Goal: Browse casually: Explore the website without a specific task or goal

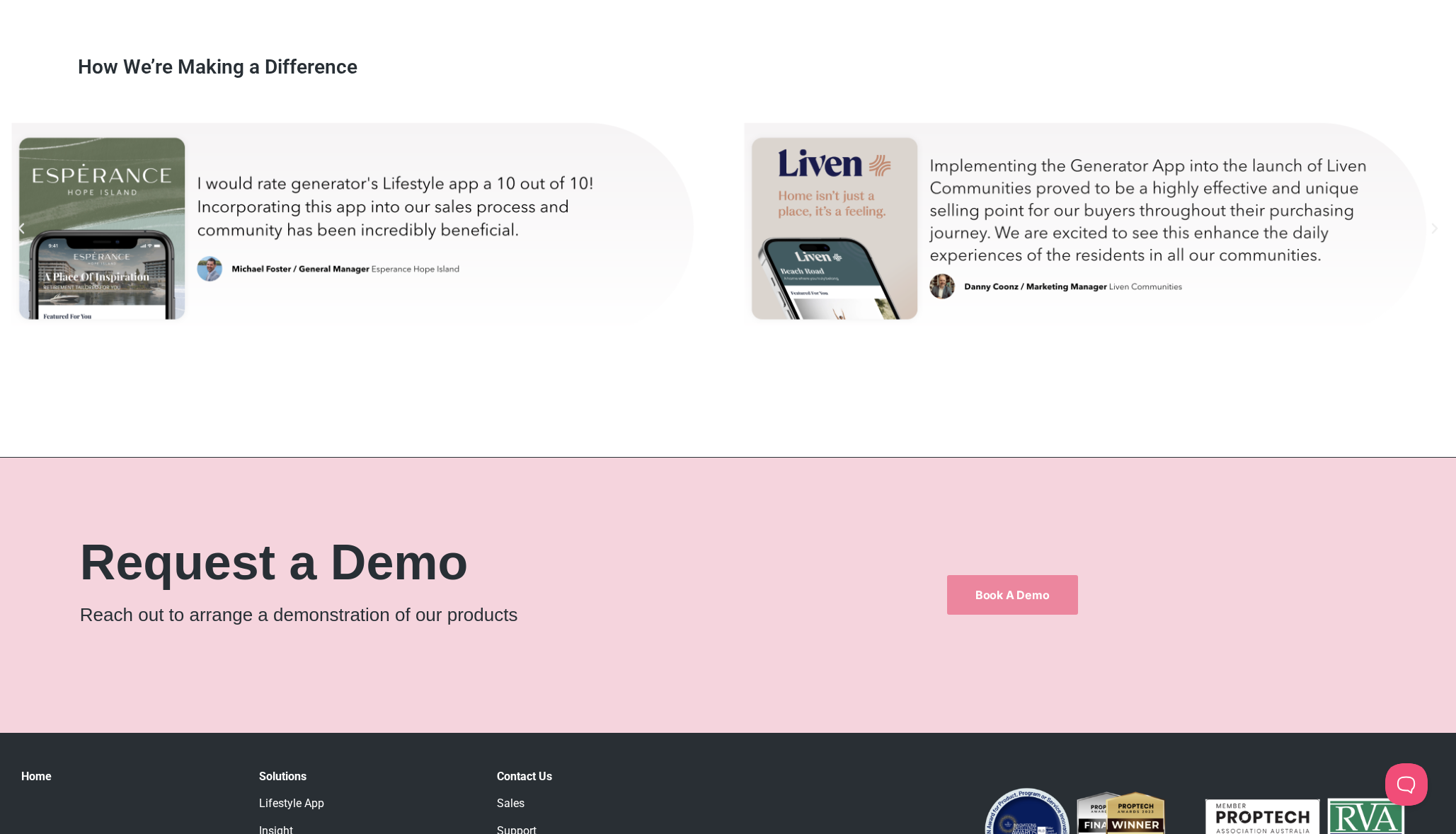
scroll to position [8440, 0]
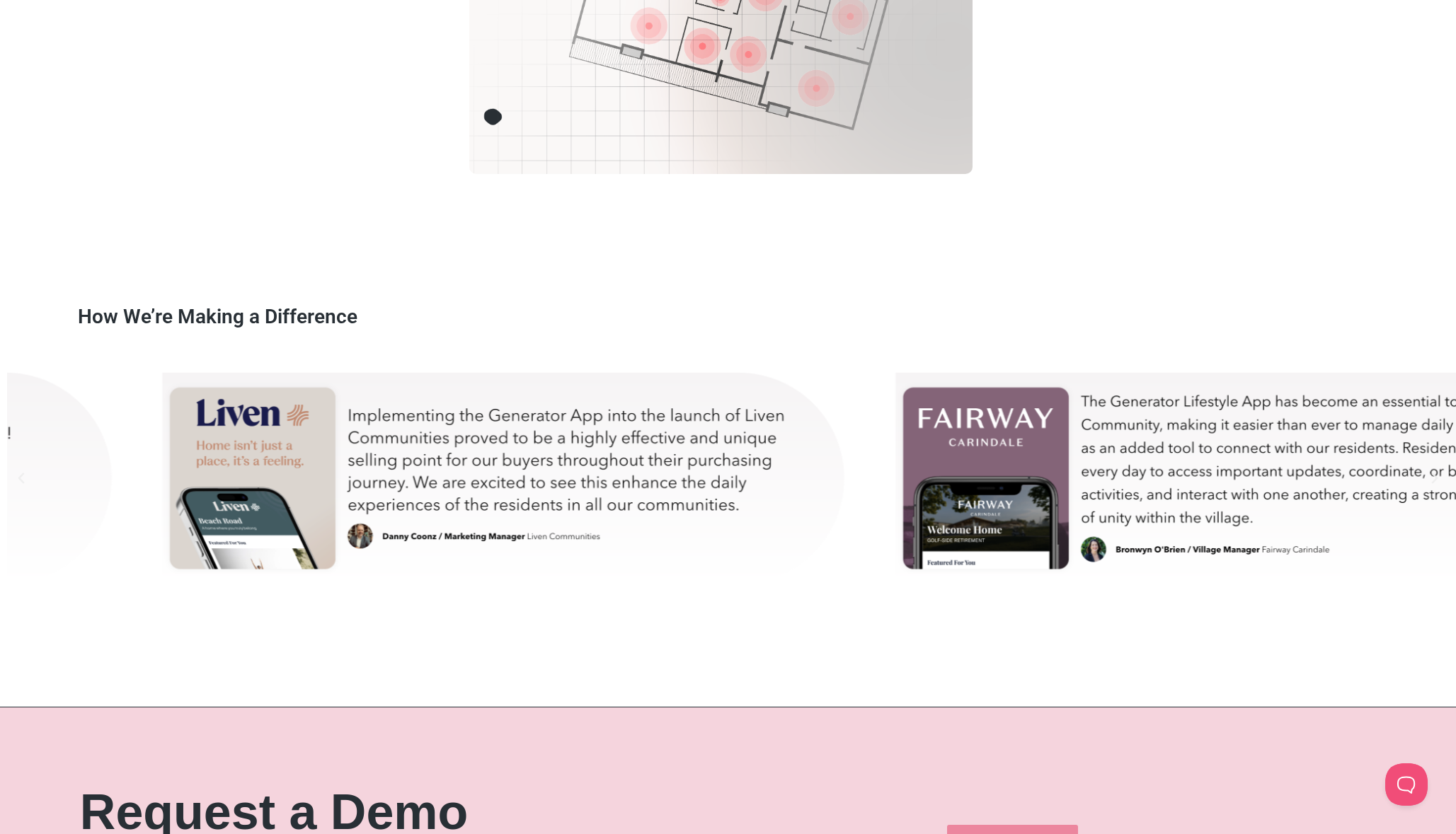
click at [649, 495] on div "danny-test" at bounding box center [507, 477] width 698 height 247
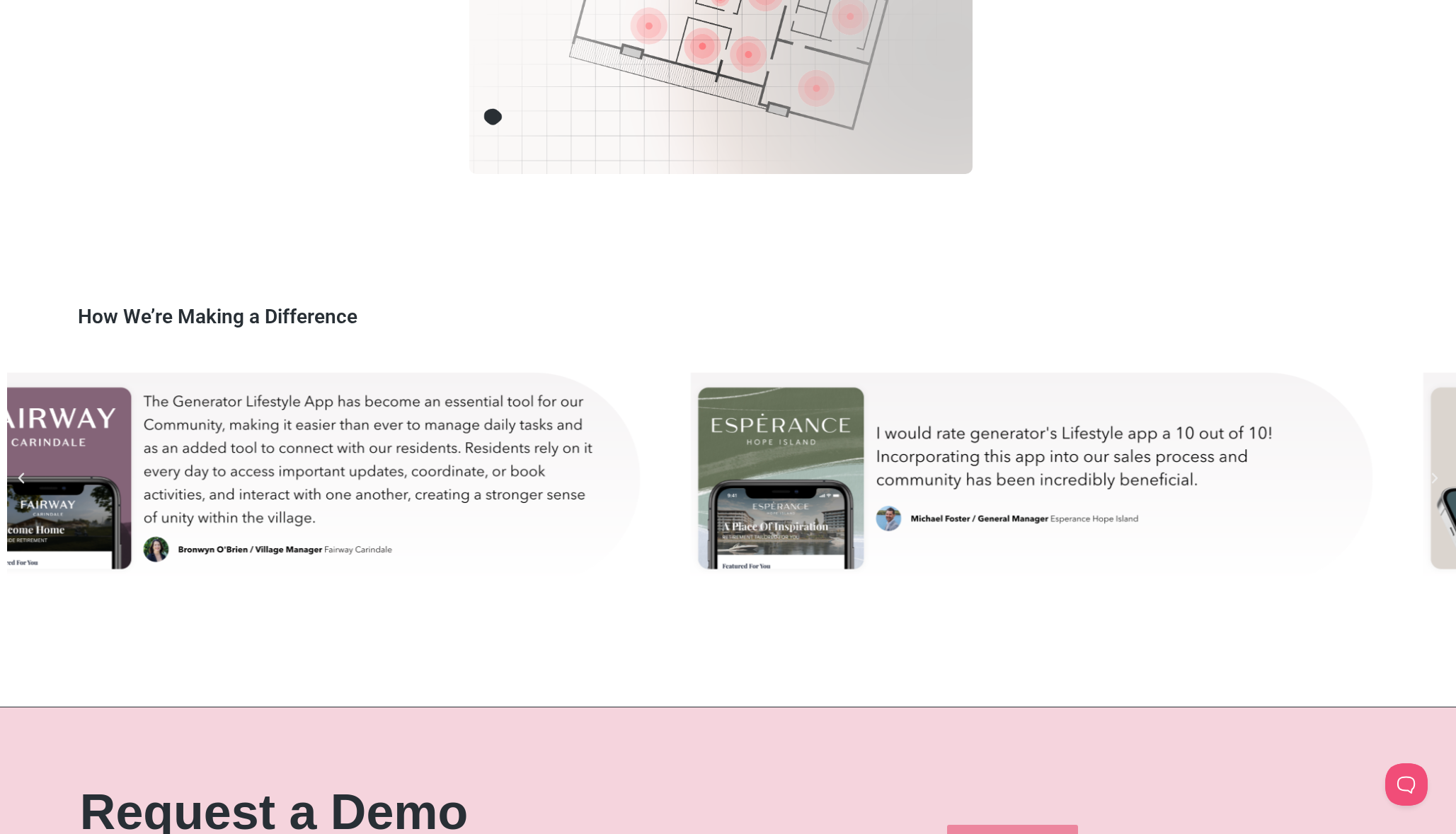
click at [686, 462] on div "michael-test" at bounding box center [1034, 477] width 698 height 247
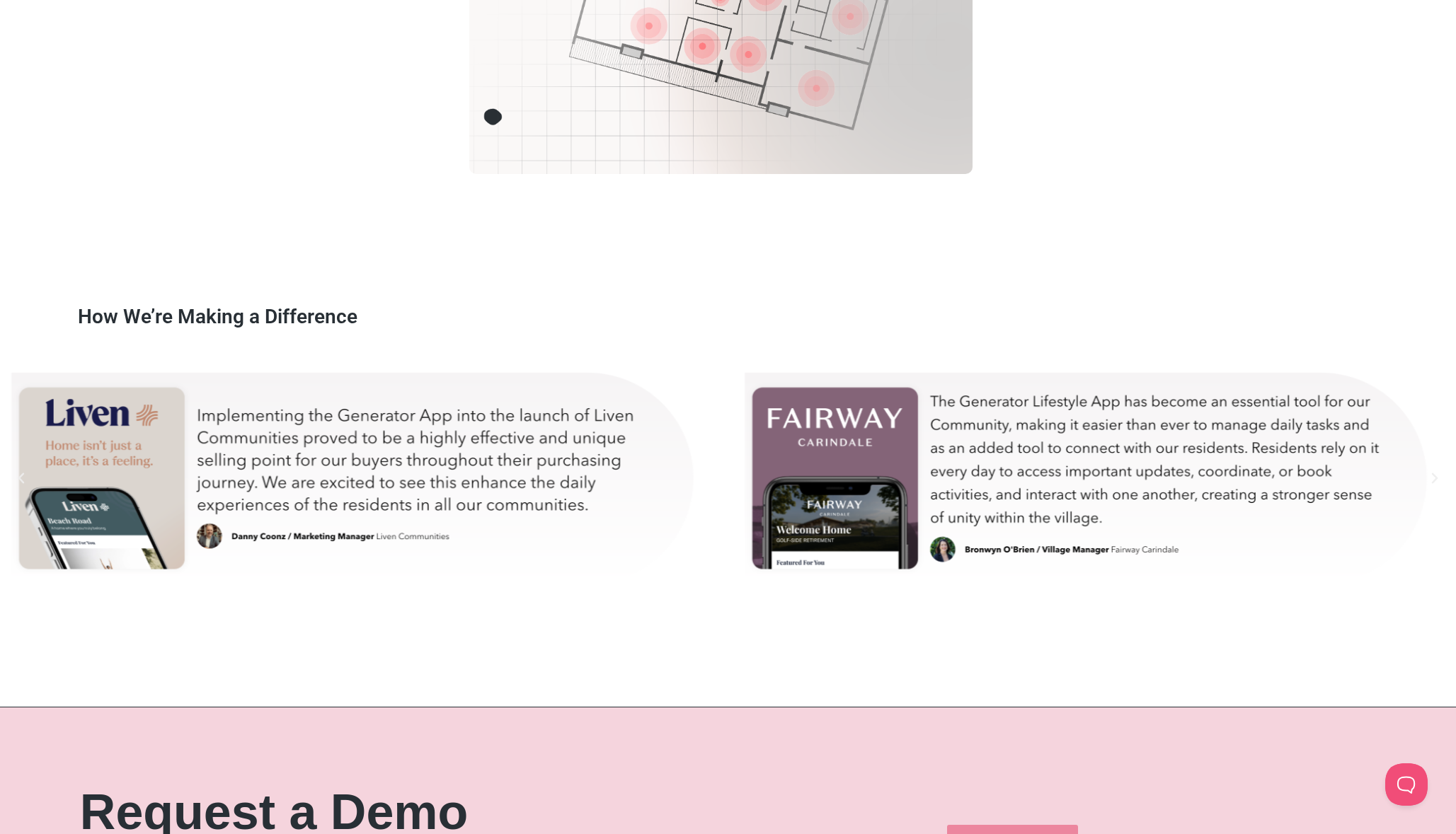
drag, startPoint x: 731, startPoint y: 427, endPoint x: 754, endPoint y: 433, distance: 23.8
click at [754, 433] on div "Slides" at bounding box center [1088, 477] width 2163 height 247
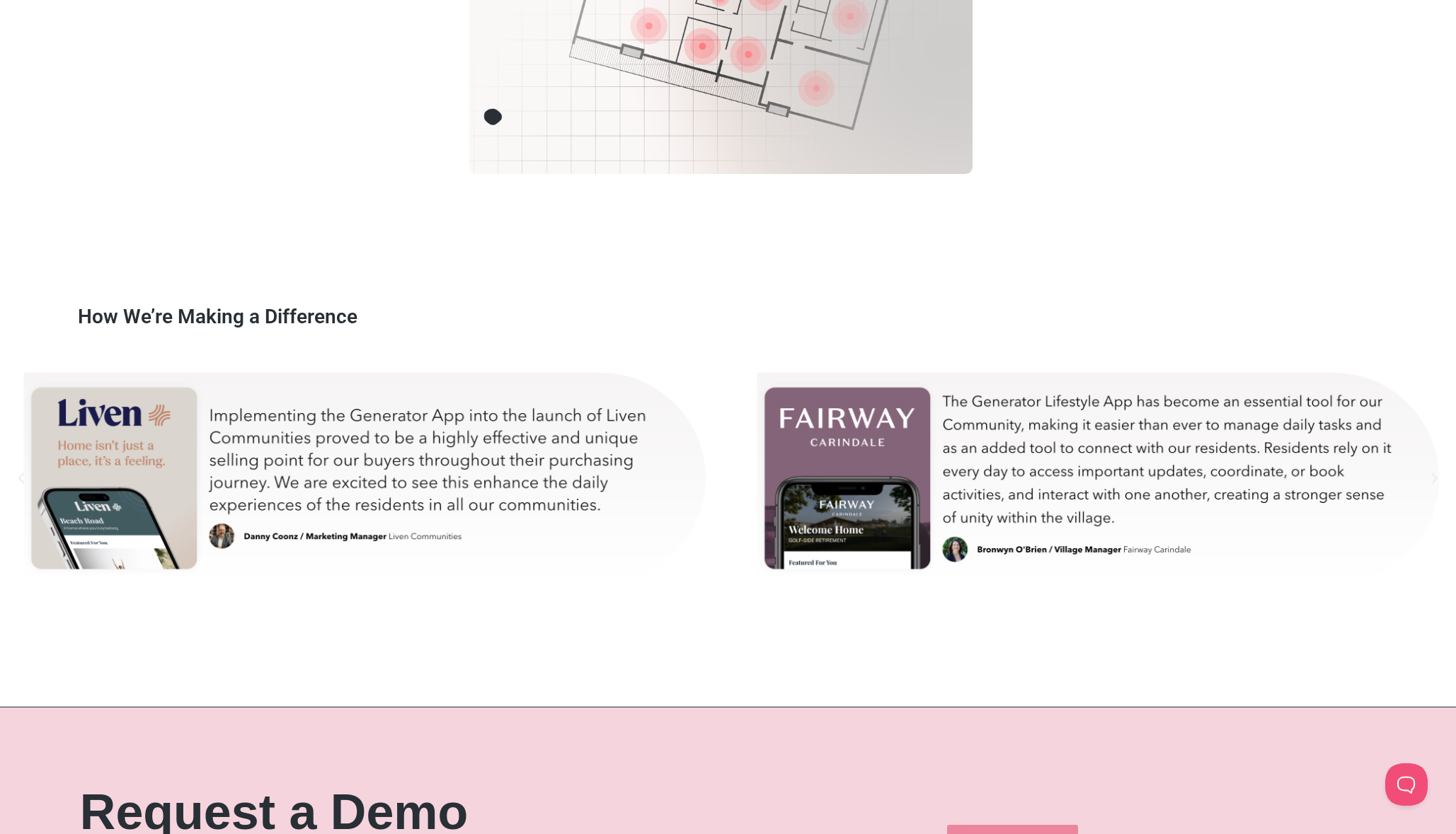
click at [829, 443] on div "bron-test" at bounding box center [1101, 477] width 698 height 247
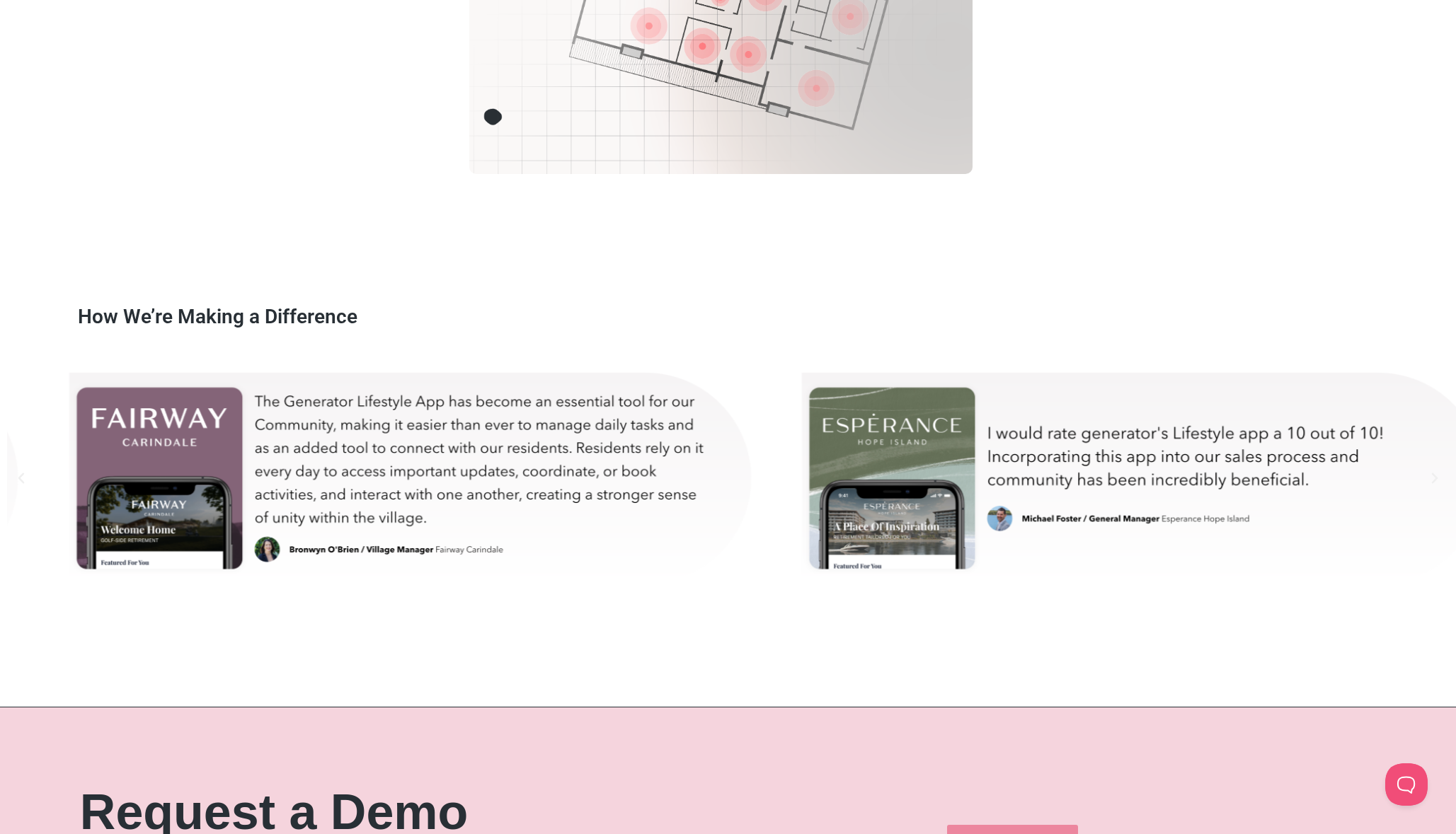
click at [762, 426] on div "bron-test" at bounding box center [413, 477] width 698 height 247
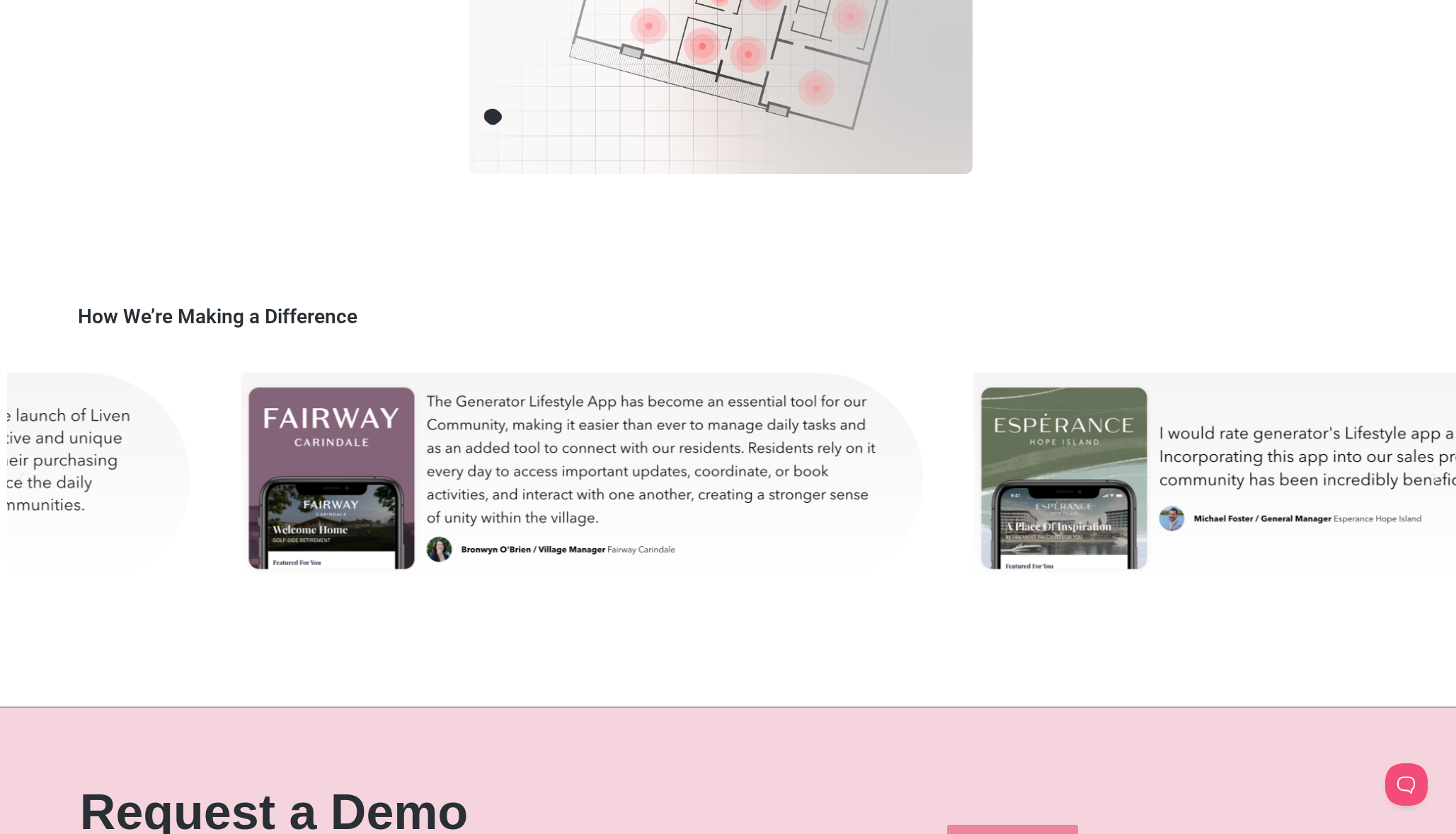
click at [746, 432] on div "bron-test" at bounding box center [585, 477] width 698 height 247
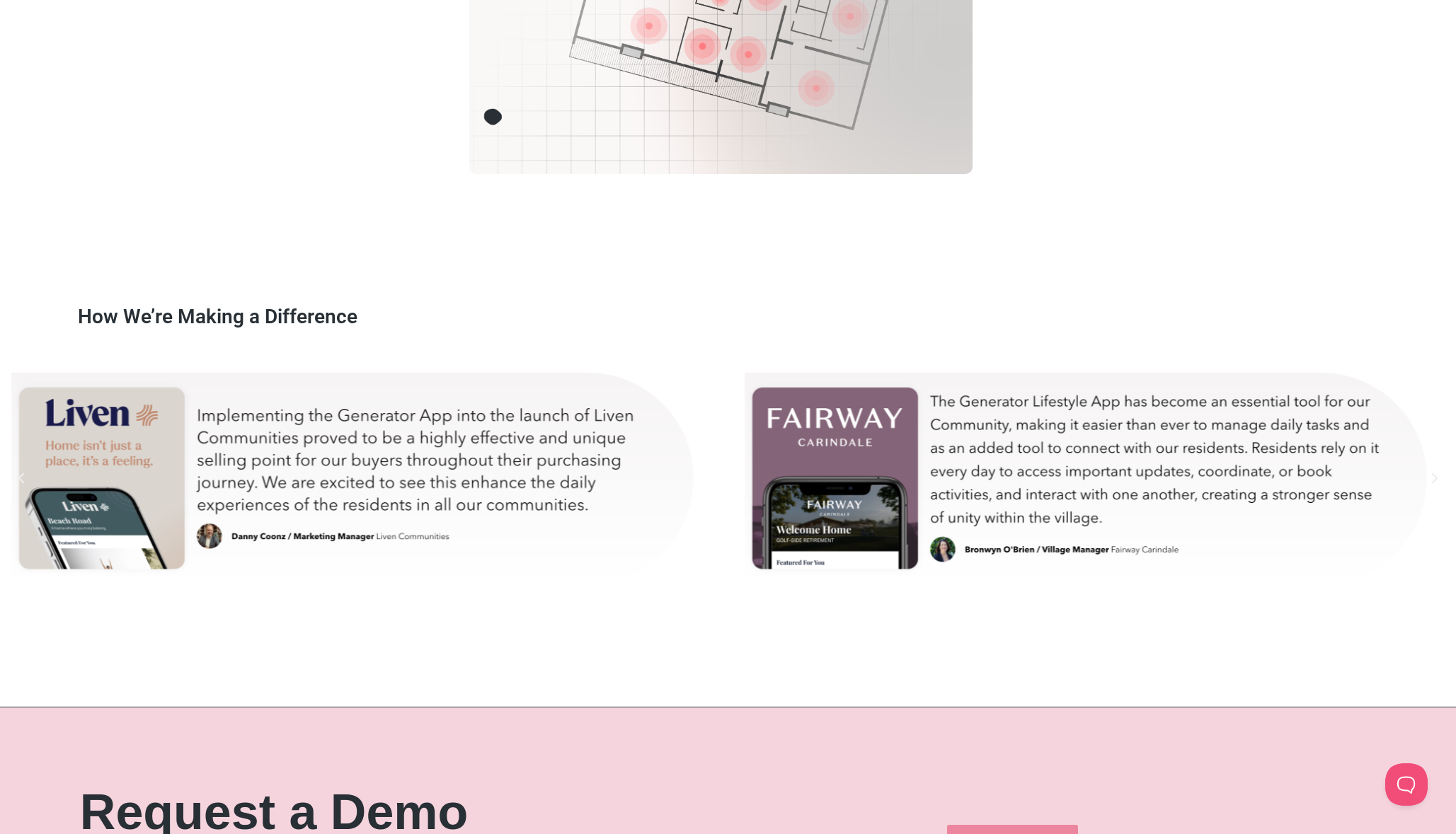
click at [853, 443] on div "bron-test" at bounding box center [1088, 477] width 698 height 247
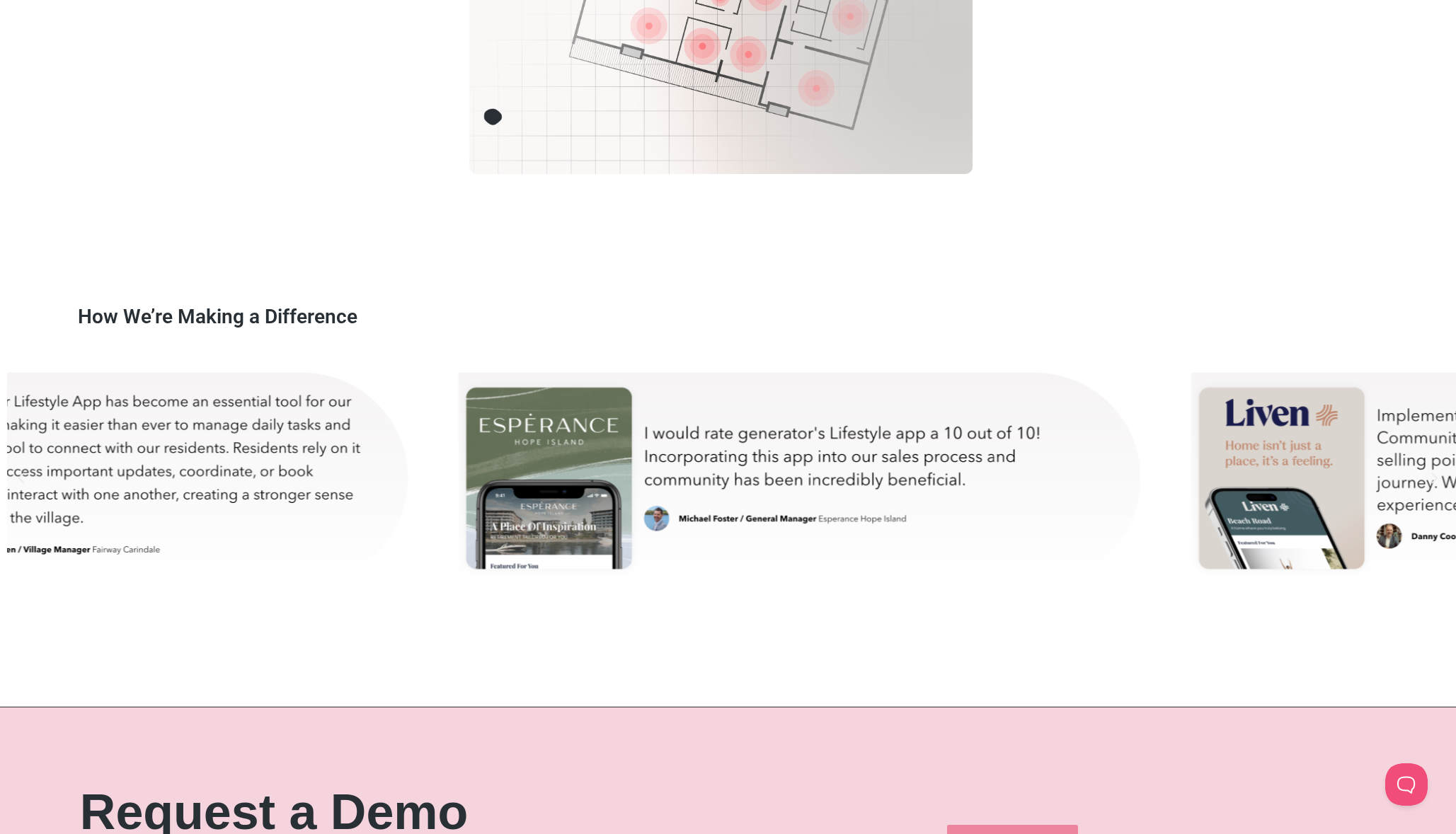
click at [586, 454] on div "michael-test" at bounding box center [803, 477] width 698 height 247
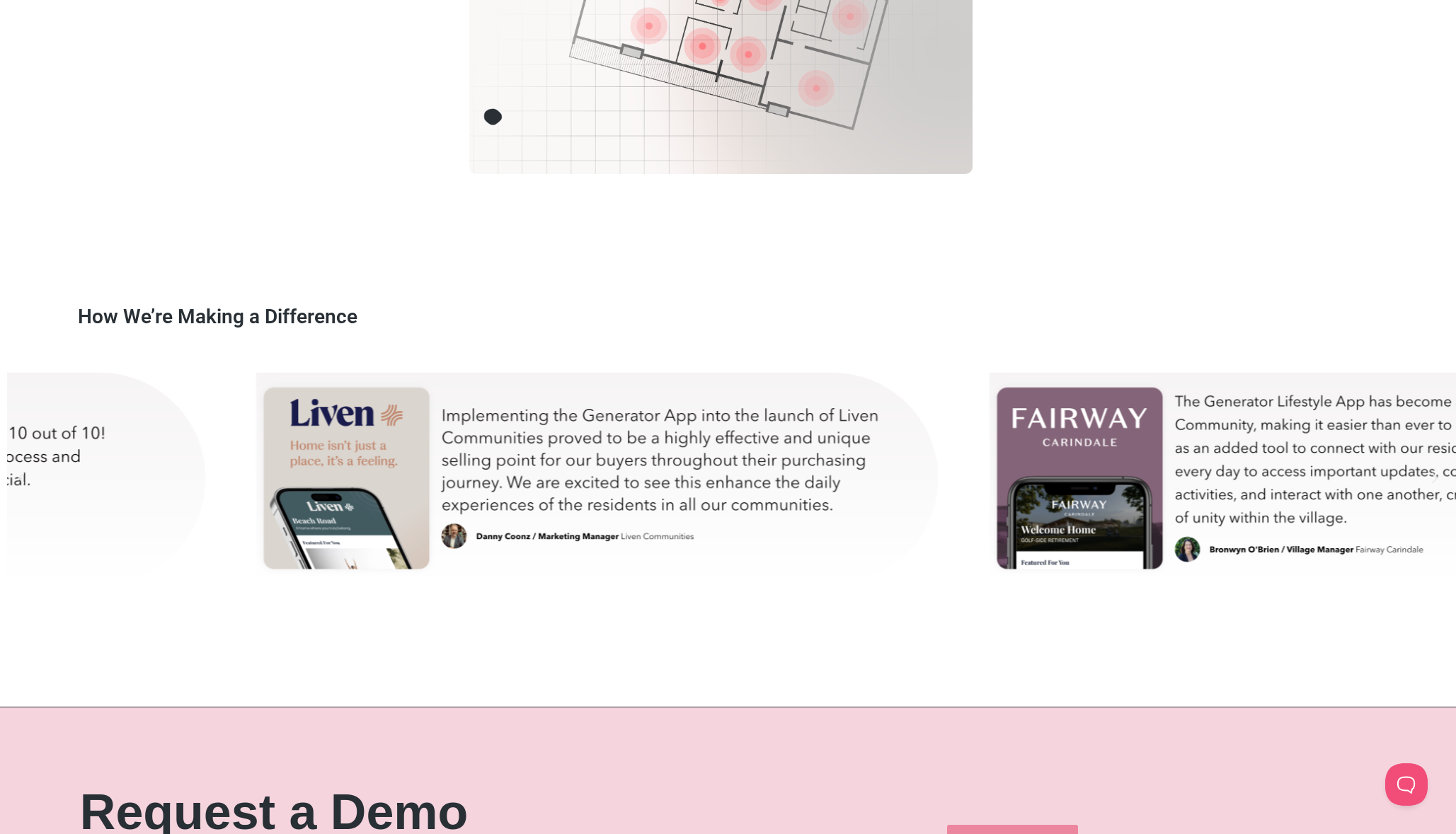
click at [380, 450] on div "danny-test" at bounding box center [601, 477] width 698 height 247
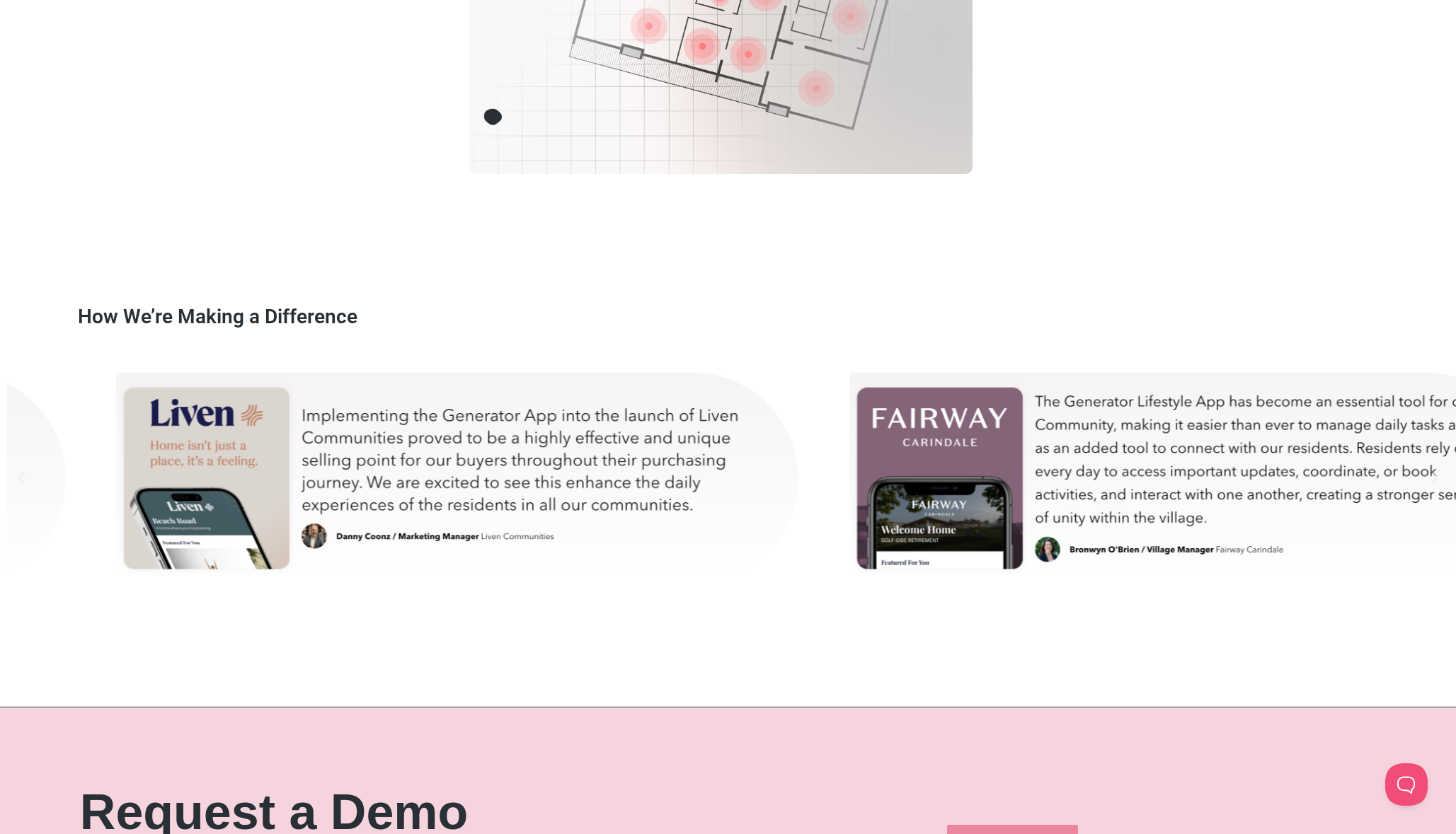
click at [438, 447] on div "danny-test" at bounding box center [460, 477] width 698 height 247
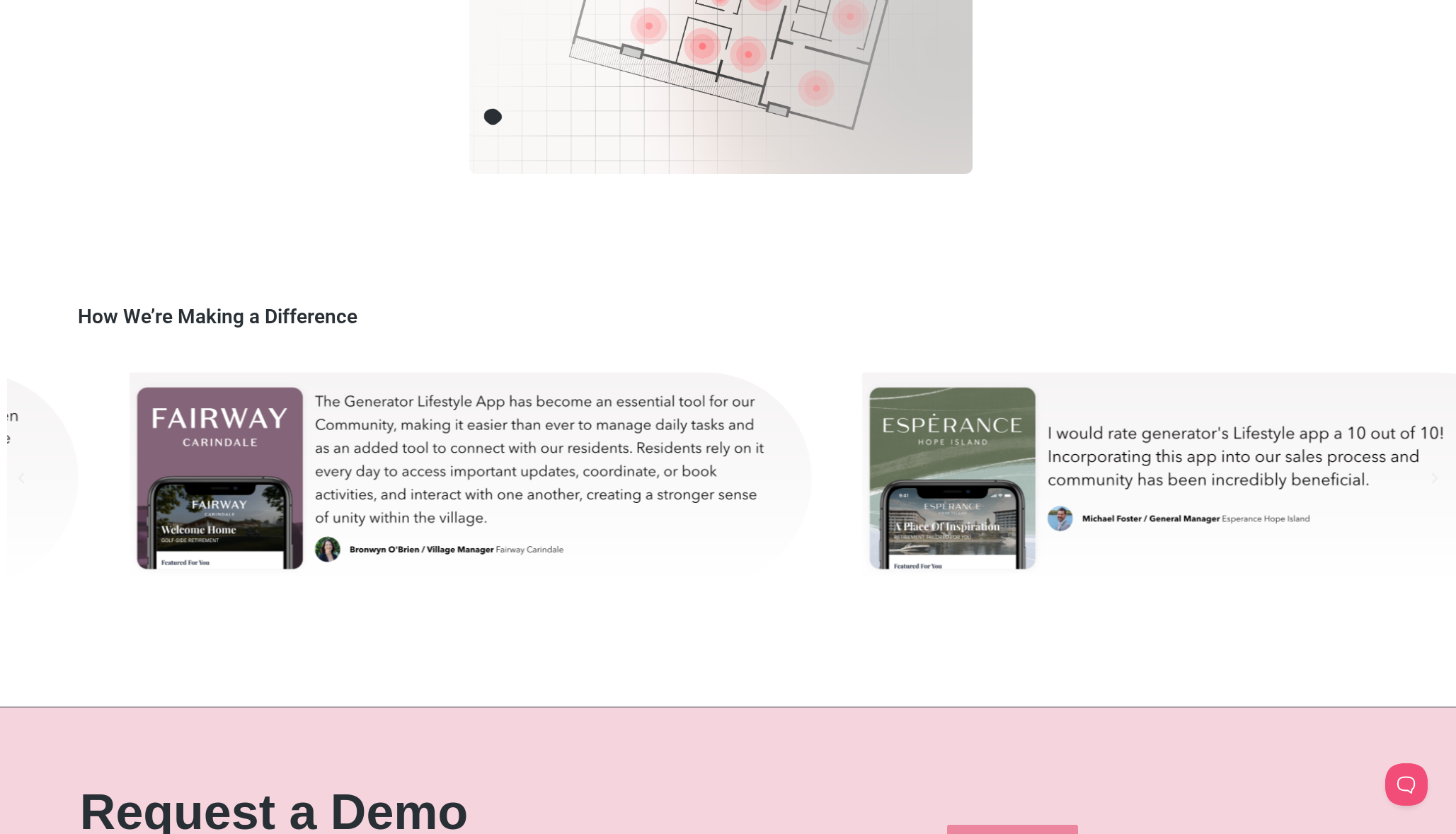
click at [822, 450] on div "bron-test" at bounding box center [474, 477] width 698 height 247
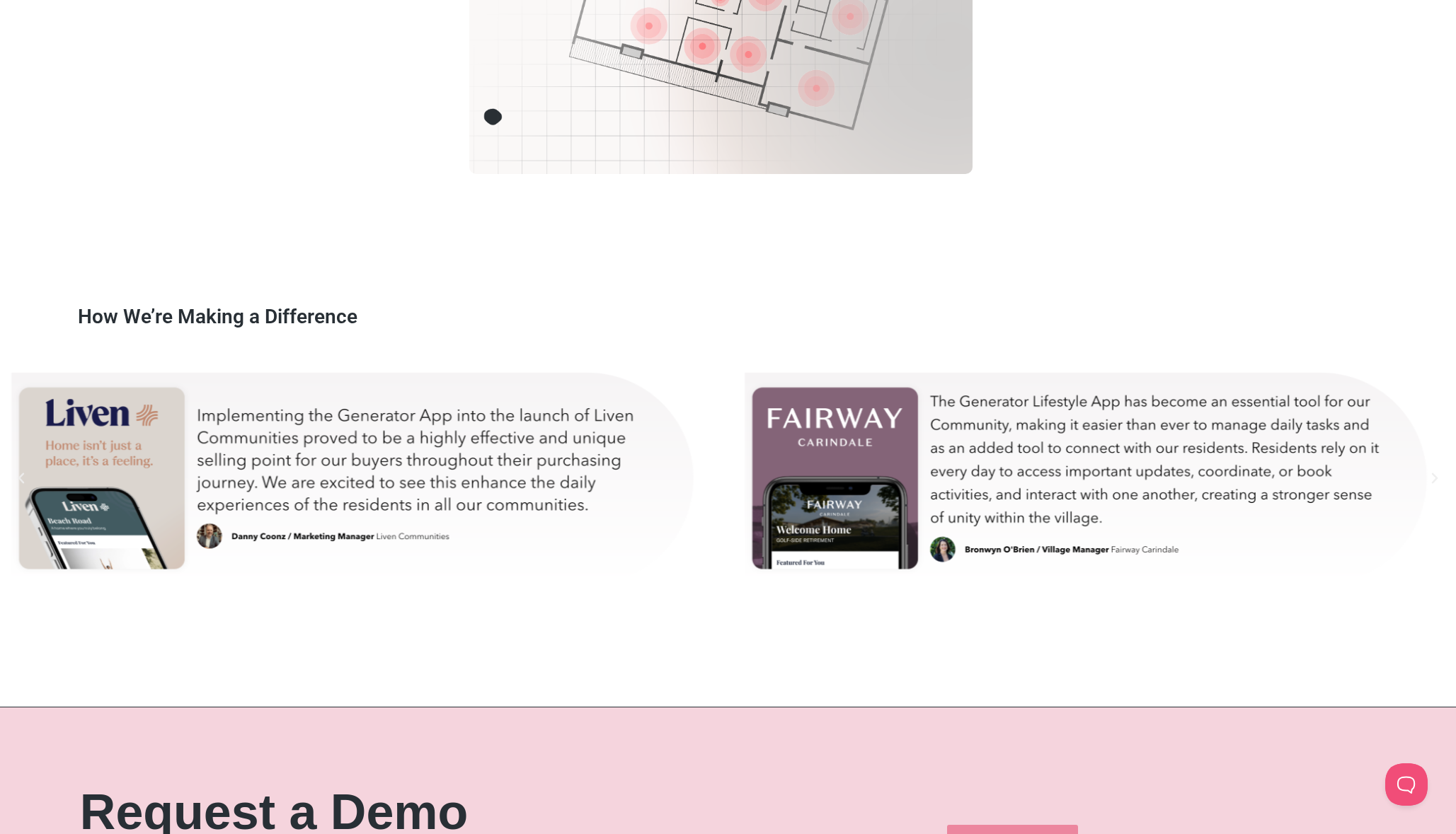
click at [1119, 451] on div "bron-test" at bounding box center [1088, 477] width 698 height 247
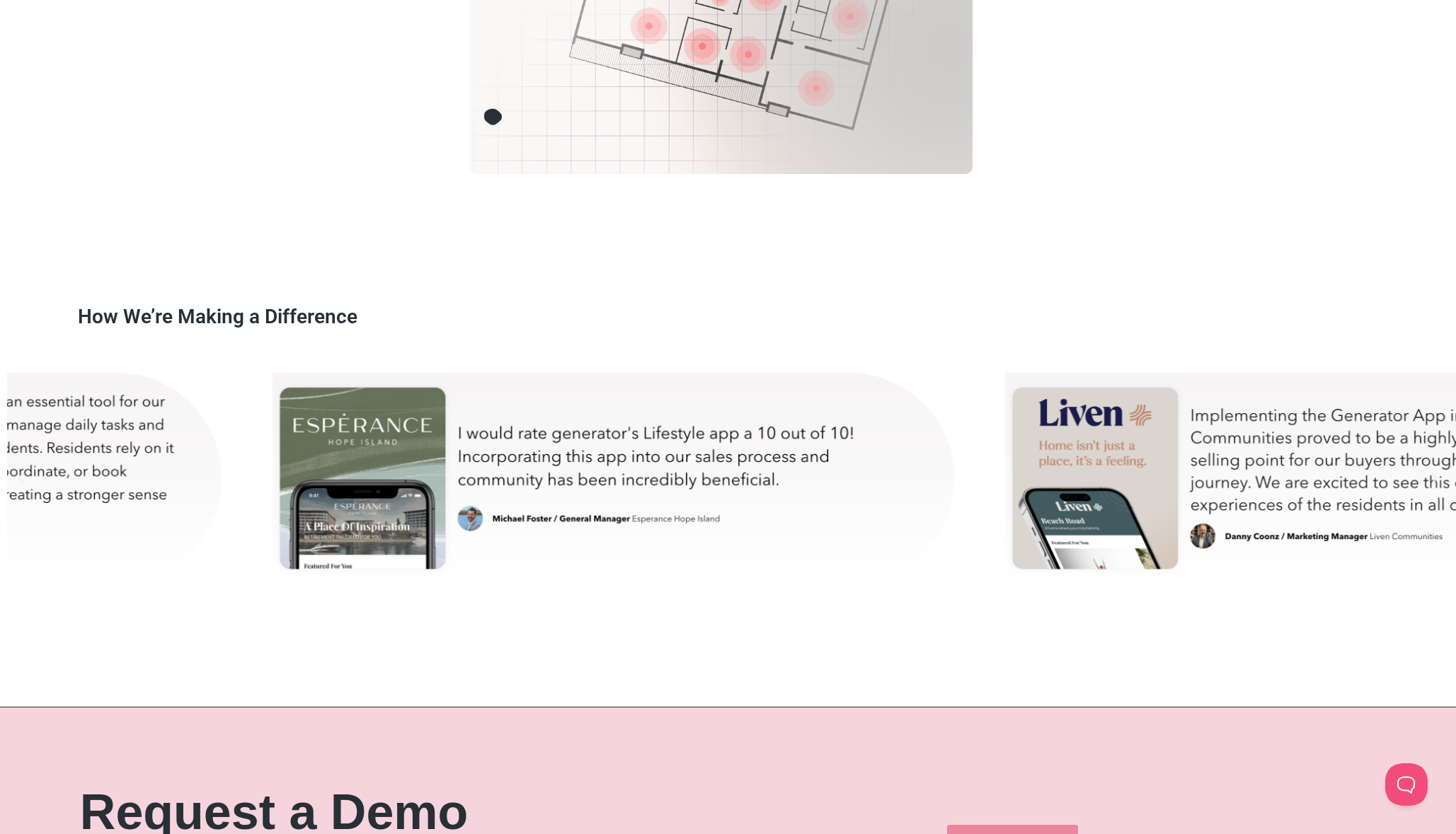
click at [1233, 449] on div "danny-test" at bounding box center [1350, 477] width 698 height 247
